Goal: Connect with others: Participate in discussion

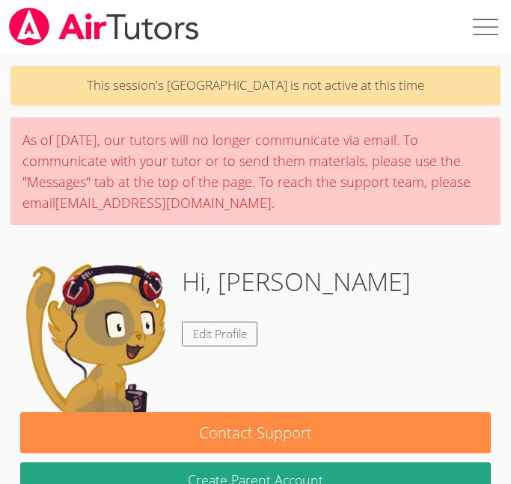
scroll to position [321, 0]
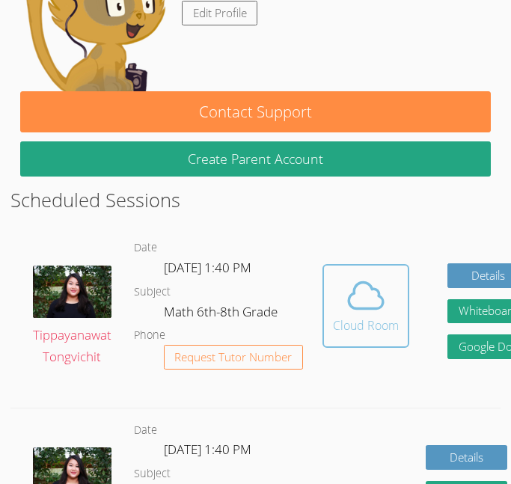
click at [341, 341] on button "Cloud Room" at bounding box center [366, 306] width 87 height 84
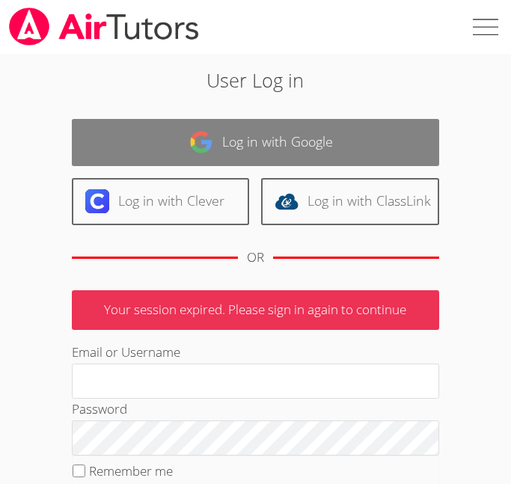
click at [225, 147] on link "Log in with Google" at bounding box center [256, 142] width 368 height 47
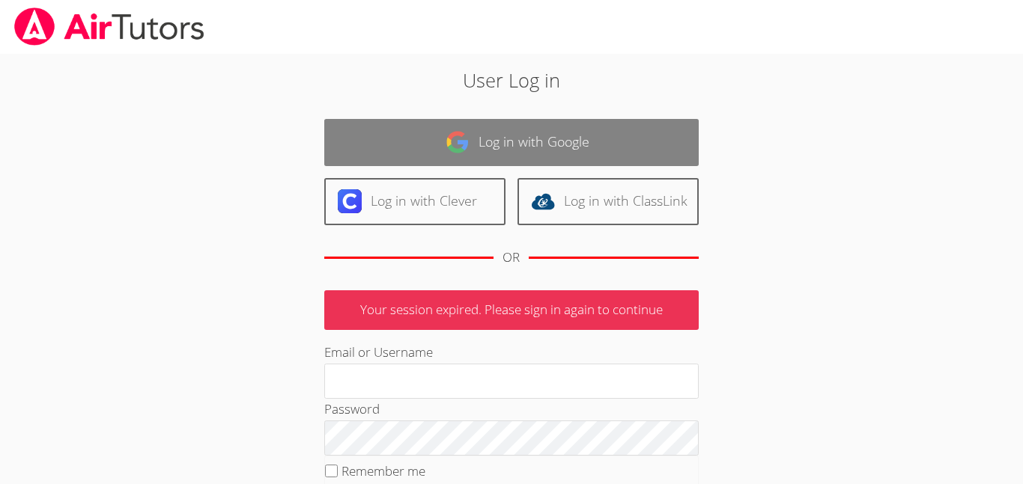
click at [447, 141] on img at bounding box center [457, 142] width 24 height 24
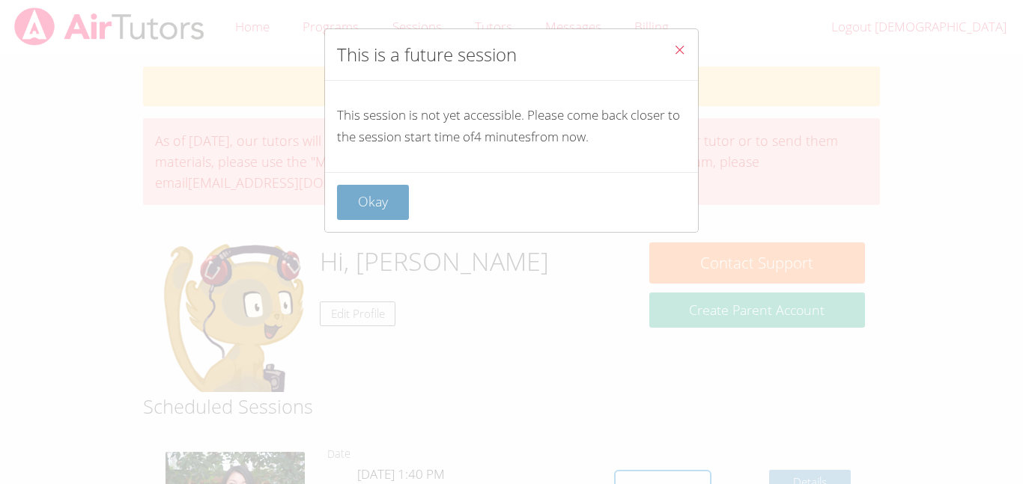
click at [400, 192] on button "Okay" at bounding box center [373, 202] width 72 height 35
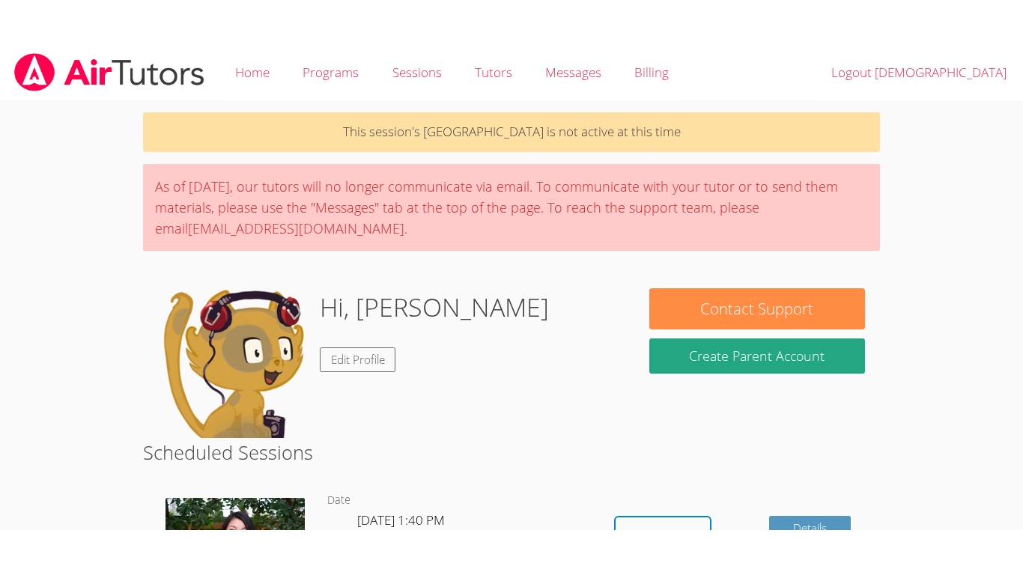
scroll to position [70, 0]
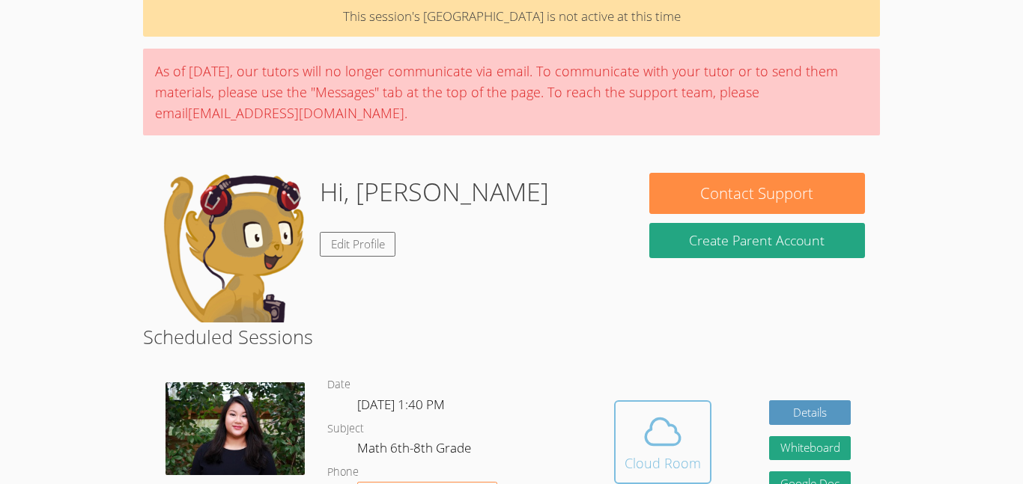
click at [634, 425] on span at bounding box center [662, 432] width 76 height 42
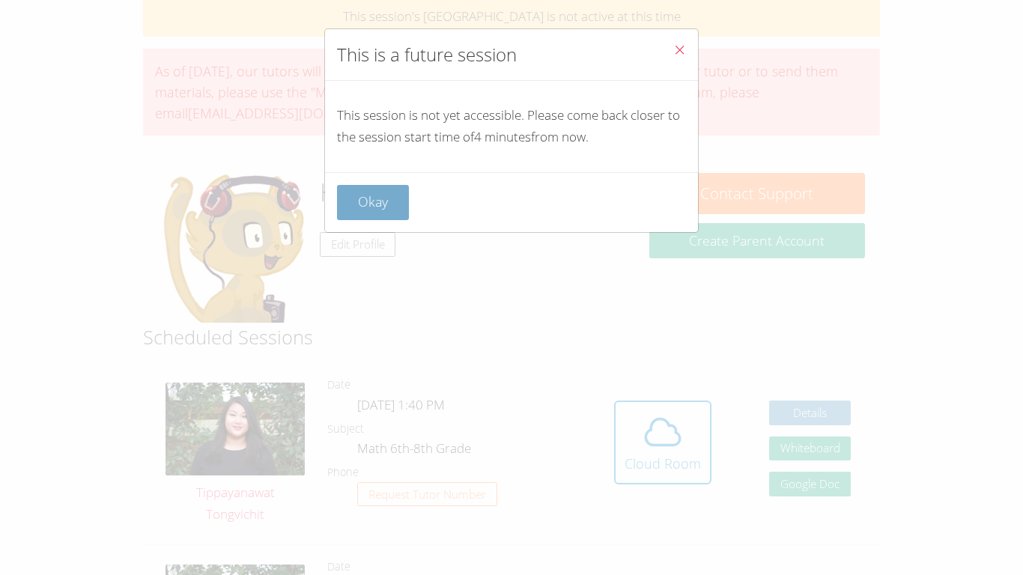
click at [368, 189] on button "Okay" at bounding box center [373, 202] width 72 height 35
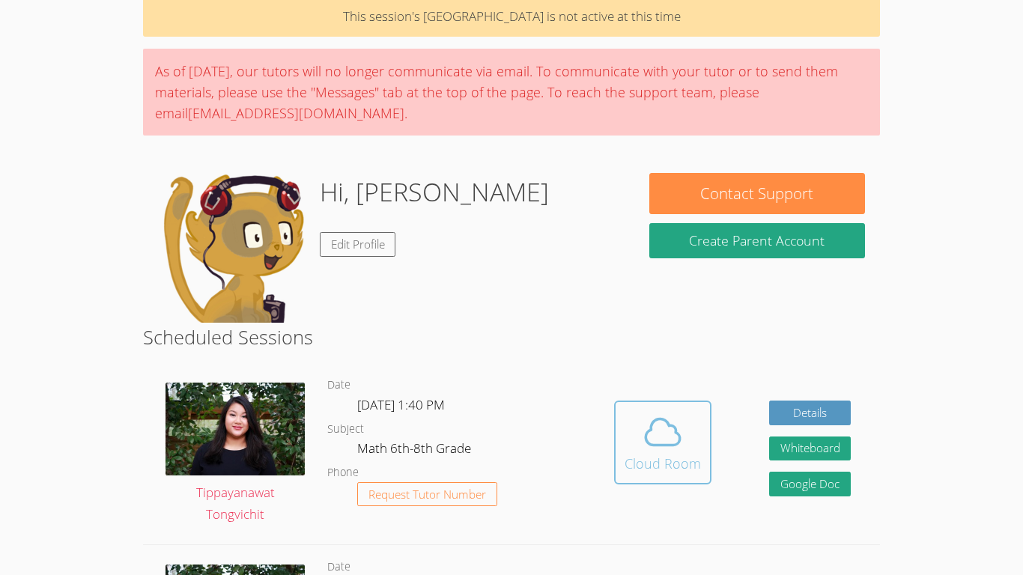
click at [653, 454] on div "Cloud Room" at bounding box center [662, 463] width 76 height 21
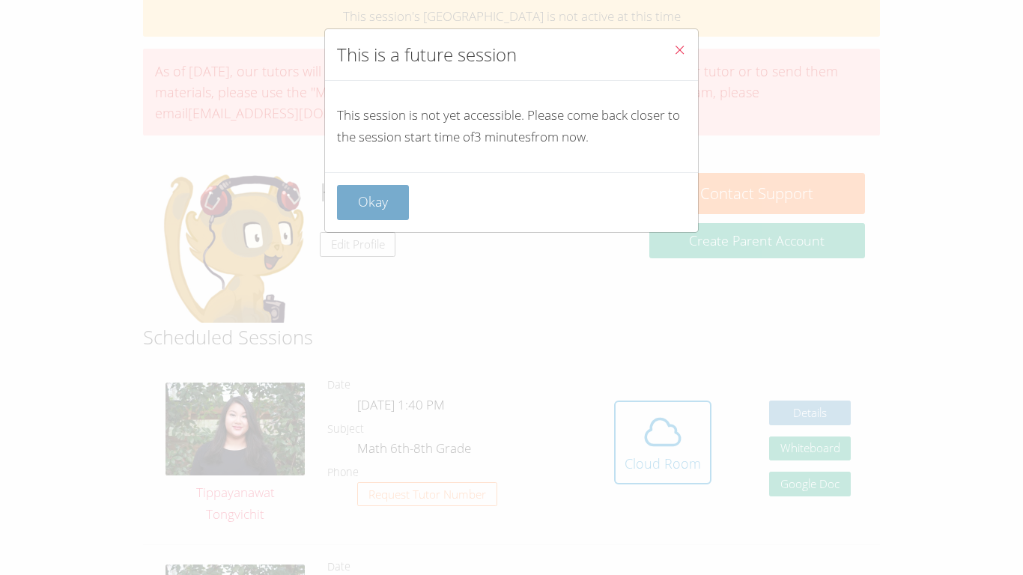
click at [362, 198] on button "Okay" at bounding box center [373, 202] width 72 height 35
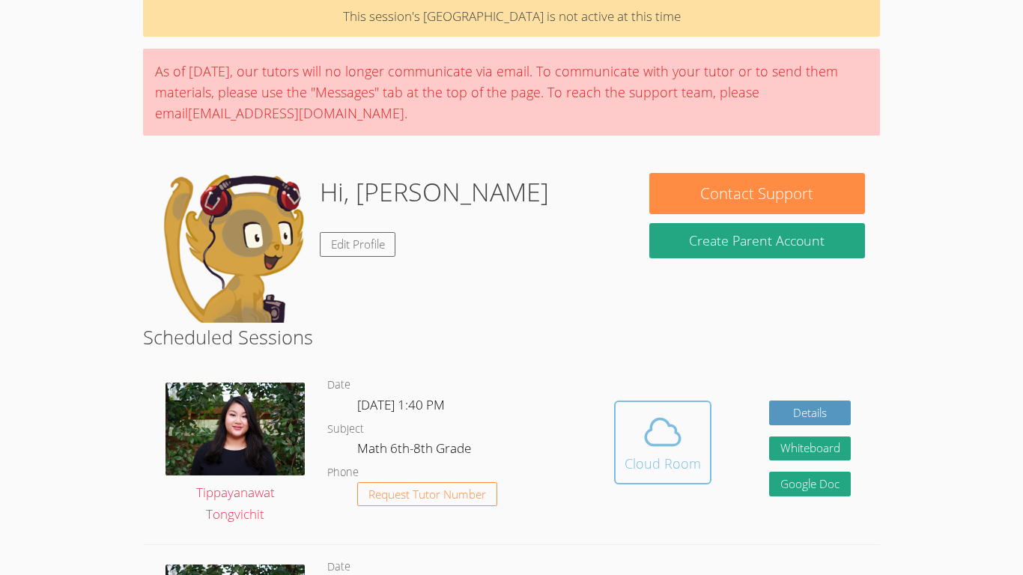
click at [677, 418] on icon at bounding box center [663, 432] width 42 height 42
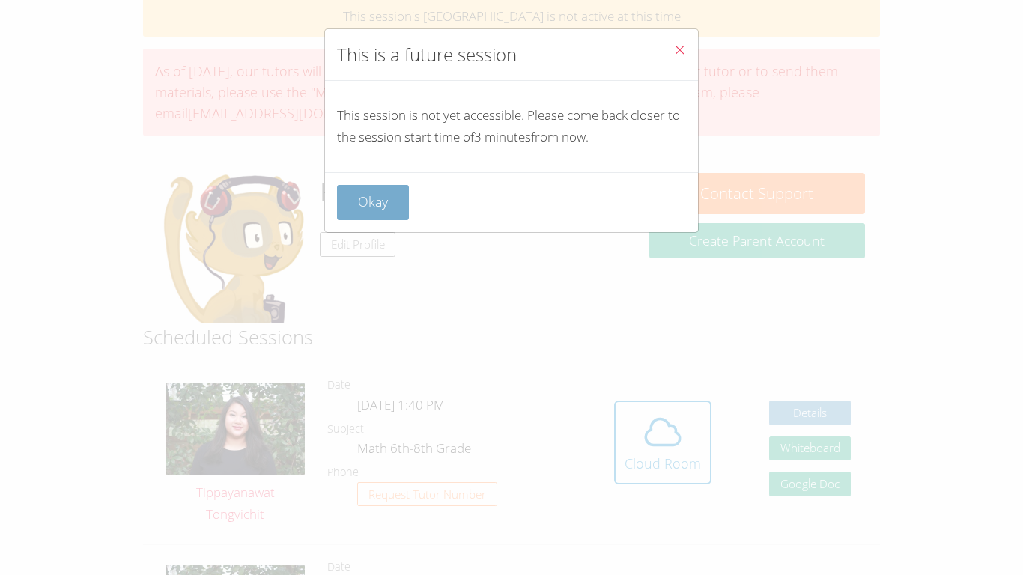
click at [389, 202] on button "Okay" at bounding box center [373, 202] width 72 height 35
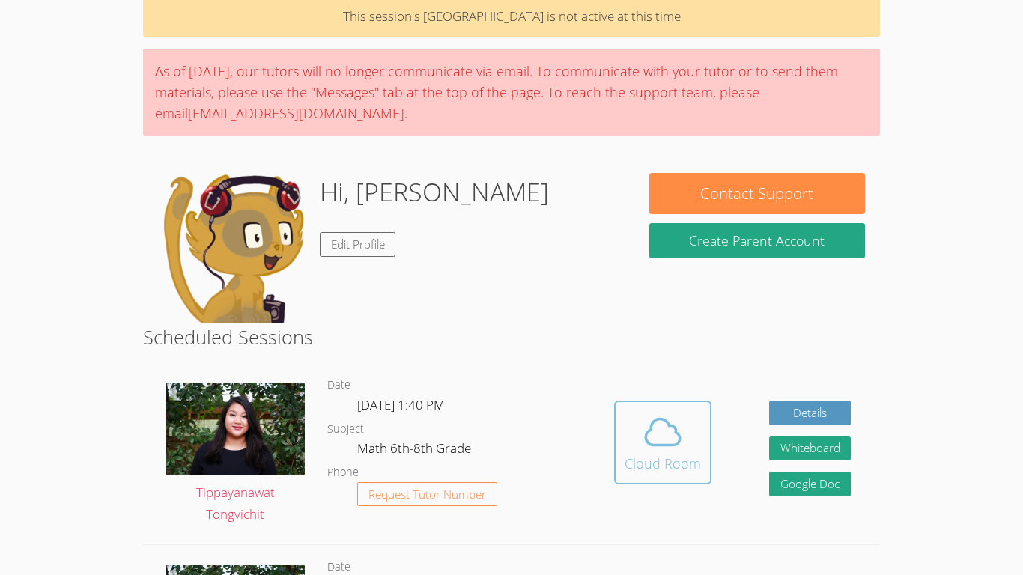
click at [691, 428] on span at bounding box center [662, 432] width 76 height 42
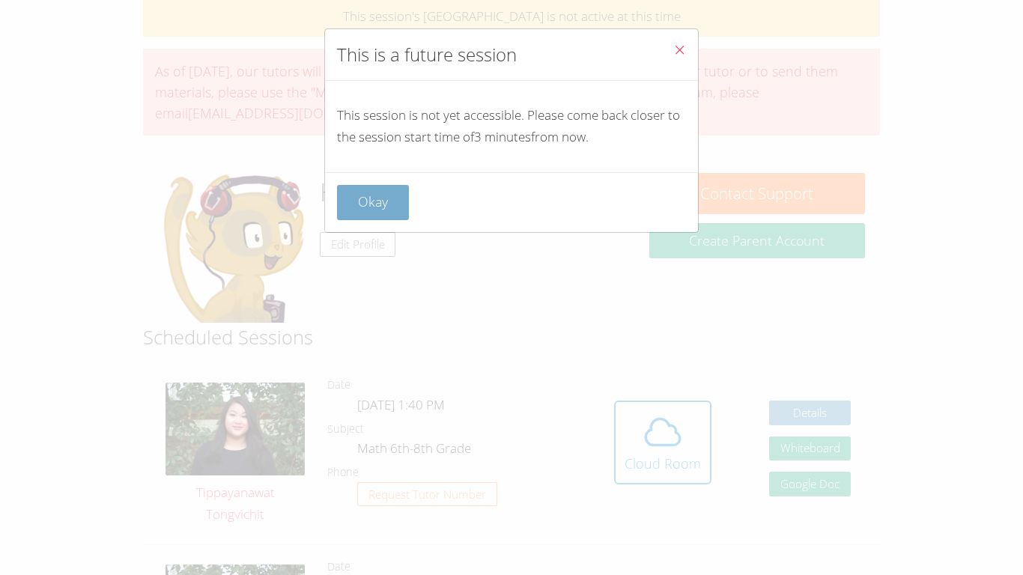
click at [368, 198] on button "Okay" at bounding box center [373, 202] width 72 height 35
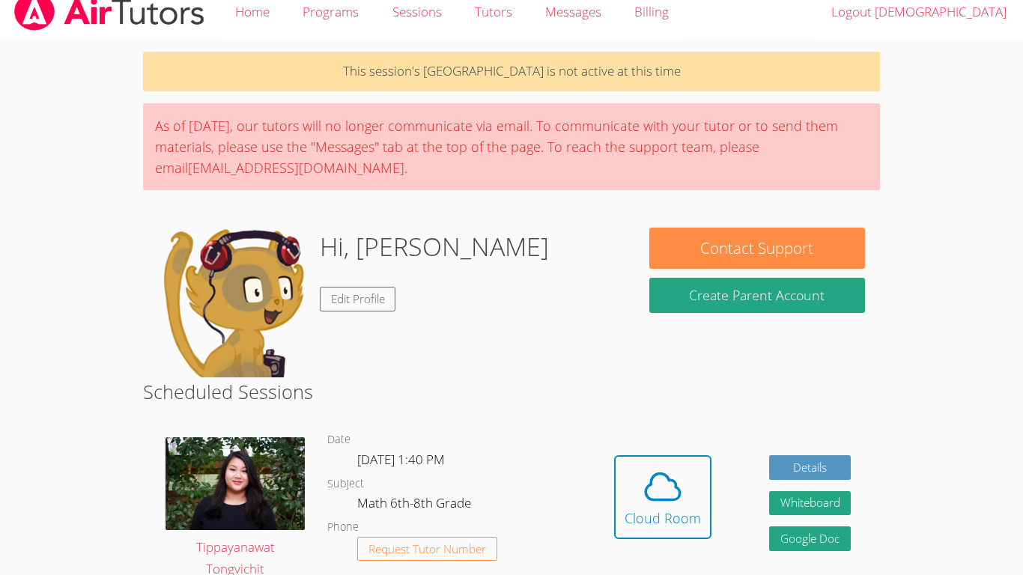
scroll to position [16, 0]
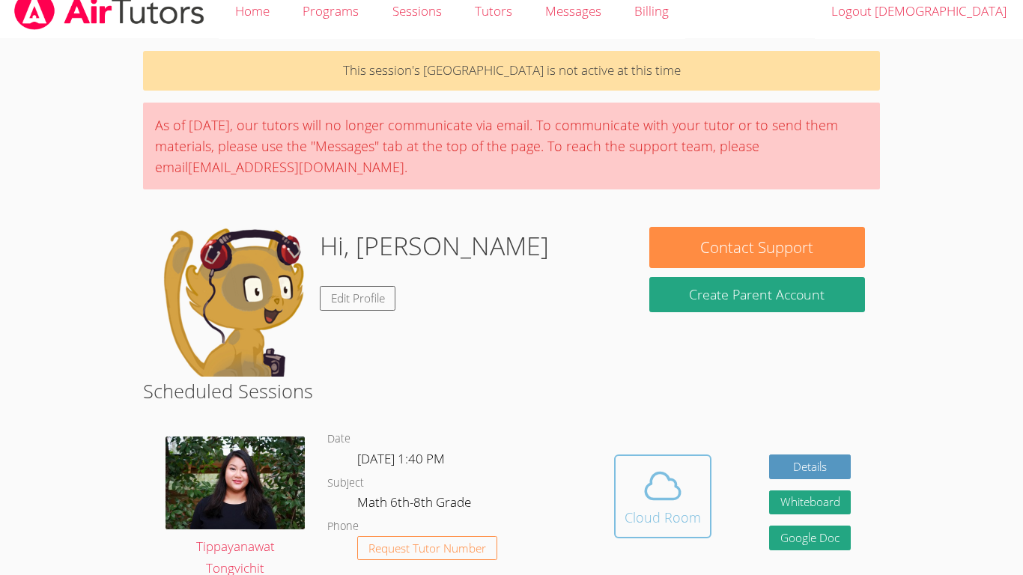
click at [654, 475] on icon at bounding box center [662, 486] width 34 height 26
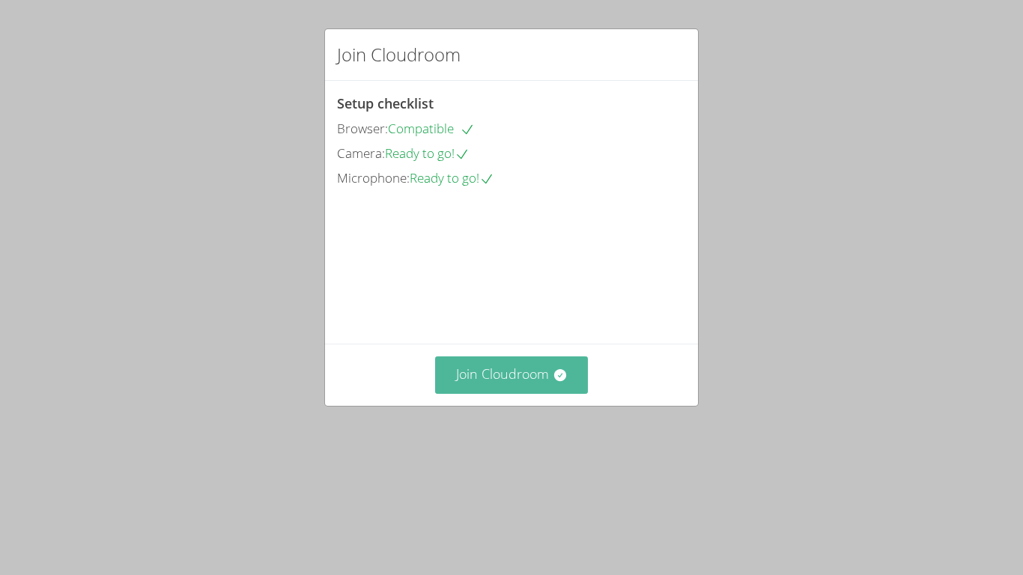
click at [499, 393] on button "Join Cloudroom" at bounding box center [511, 374] width 153 height 37
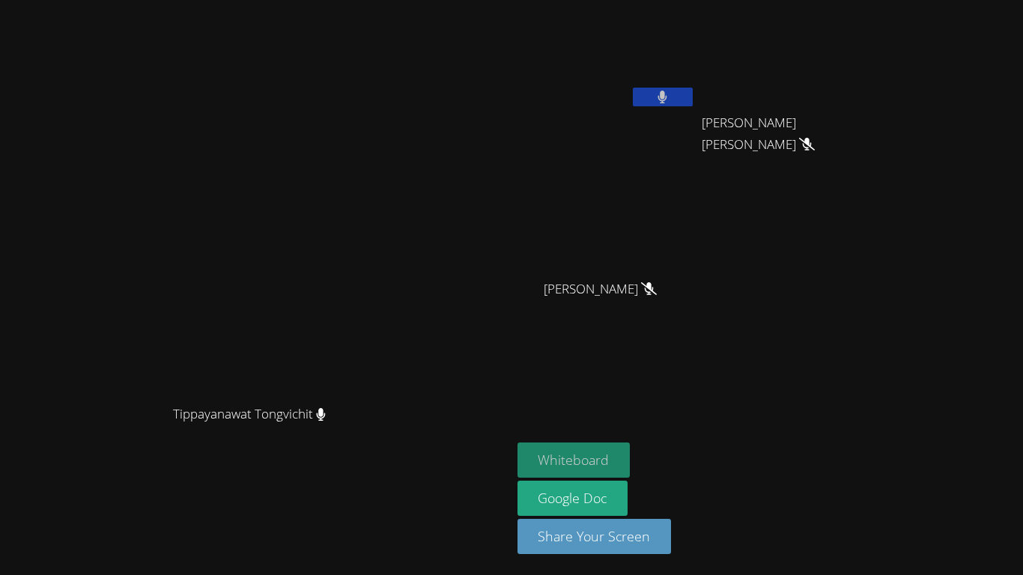
click at [630, 450] on button "Whiteboard" at bounding box center [573, 459] width 113 height 35
